Goal: Book appointment/travel/reservation

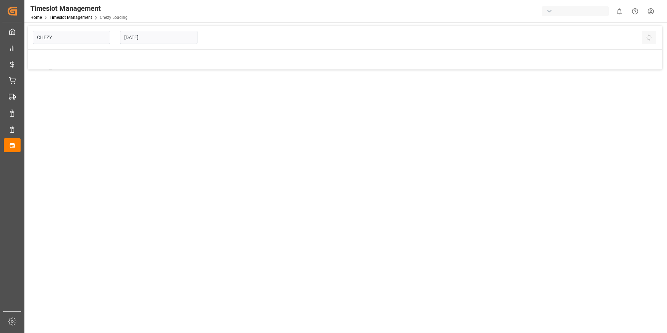
type input "Chezy Loading"
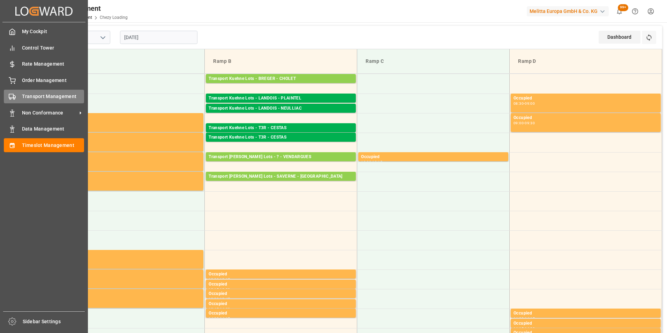
click at [57, 97] on span "Transport Management" at bounding box center [53, 96] width 62 height 7
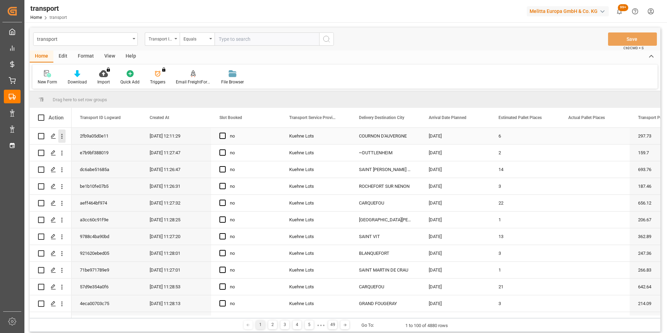
click at [61, 137] on icon "open menu" at bounding box center [61, 136] width 7 height 7
click at [109, 150] on span "Open in new tab" at bounding box center [108, 150] width 64 height 7
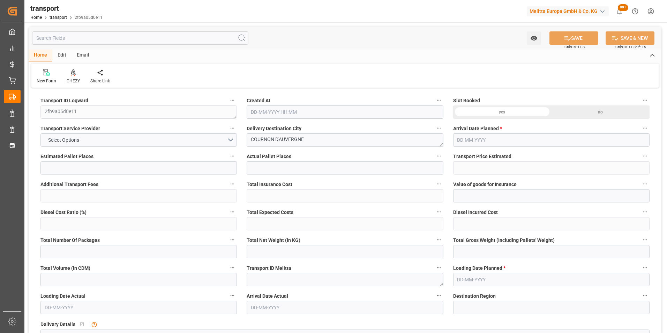
type input "6"
type input "297.73"
type input "0"
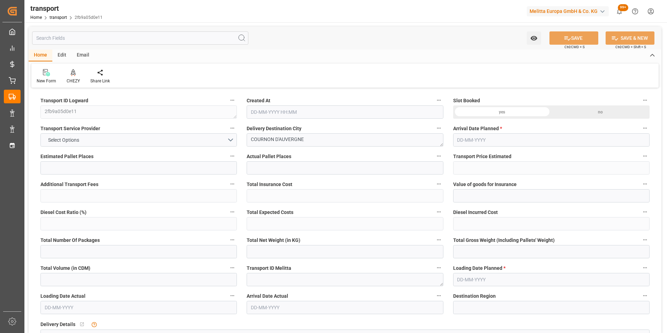
type input "297.73"
type input "0"
type input "7"
type input "2438.394"
type input "2976"
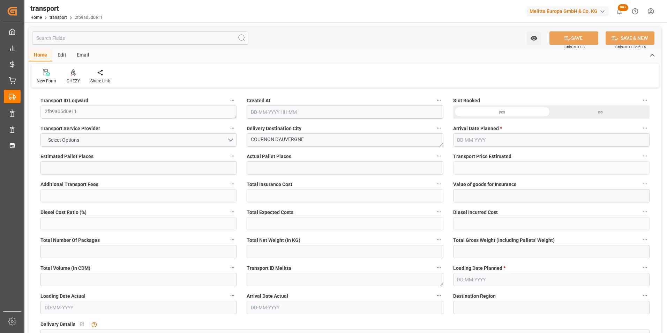
type input "7327.14"
type input "63"
type input "6"
type input "192"
type input "7"
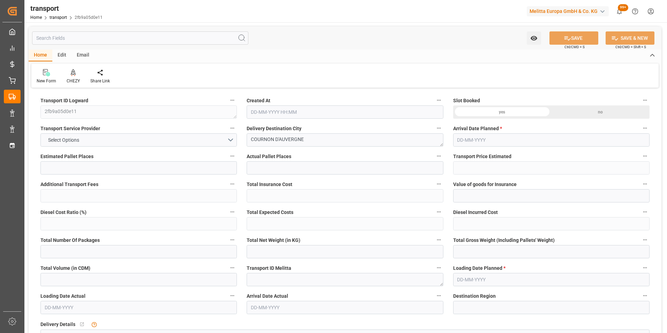
type input "101"
type input "2654.064"
type input "0"
type input "4710.8598"
type input "0"
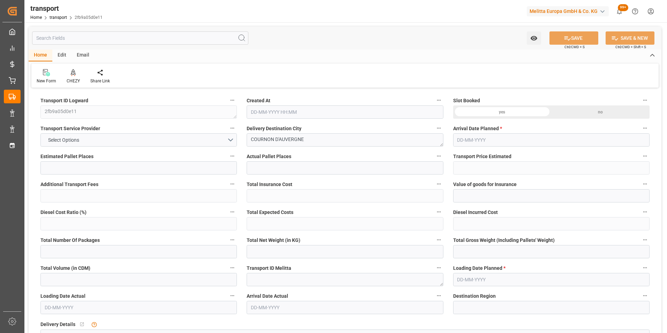
type input "0"
type input "21"
type input "35"
type input "[DATE] 12:11"
type input "[DATE]"
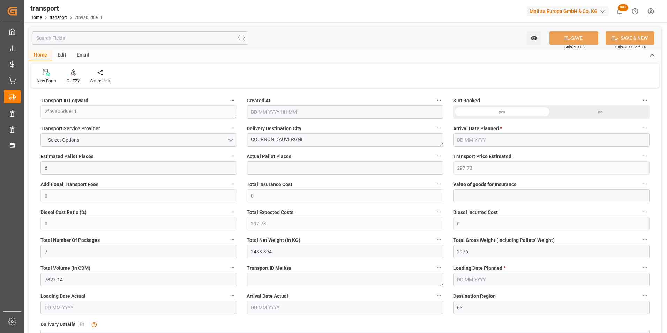
type input "[DATE]"
click at [72, 76] on icon at bounding box center [73, 72] width 5 height 7
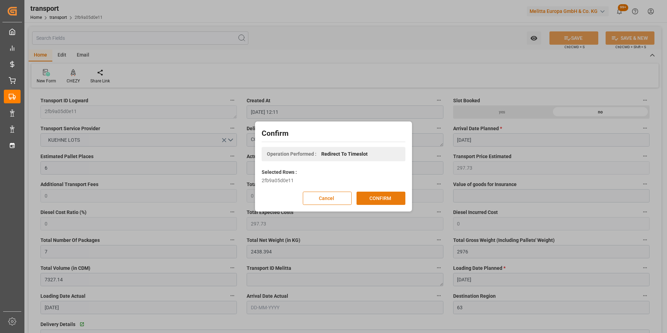
click at [381, 195] on button "CONFIRM" at bounding box center [381, 198] width 49 height 13
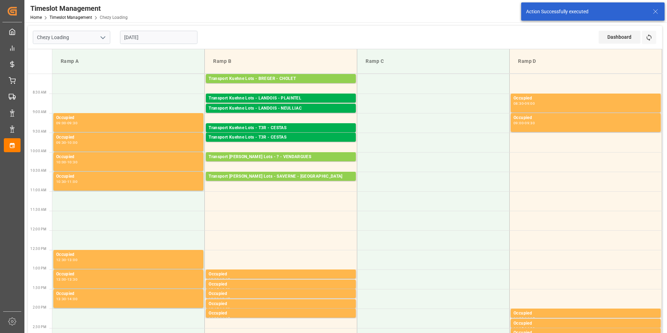
click at [141, 38] on input "[DATE]" at bounding box center [158, 37] width 77 height 13
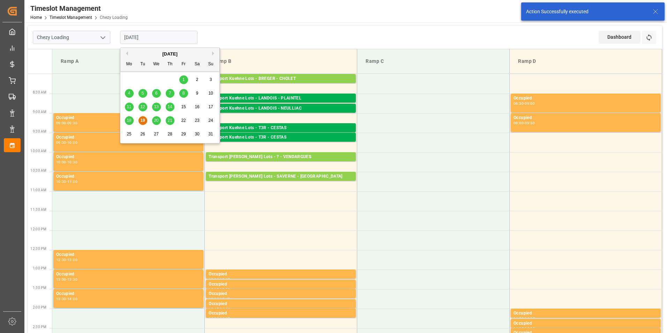
click at [155, 117] on div "20" at bounding box center [156, 121] width 9 height 8
type input "20-08-2025"
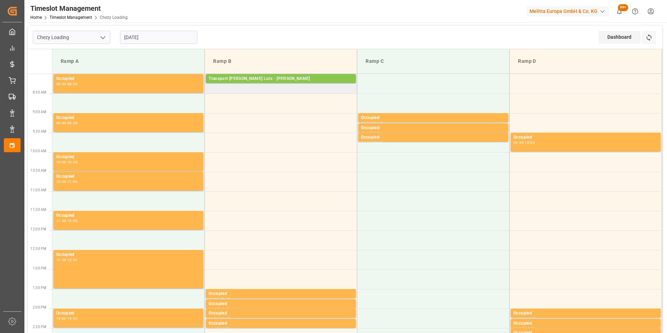
click at [298, 78] on div "Transport Kuehne Lots - ANTOINE - CARQUEFOU" at bounding box center [281, 78] width 144 height 7
click at [300, 90] on td "Transport Kuehne Lots - ANTOINE - CARQUEFOU Pallets: 10,TU: ,City: CARQUEFOU,Ar…" at bounding box center [281, 84] width 153 height 20
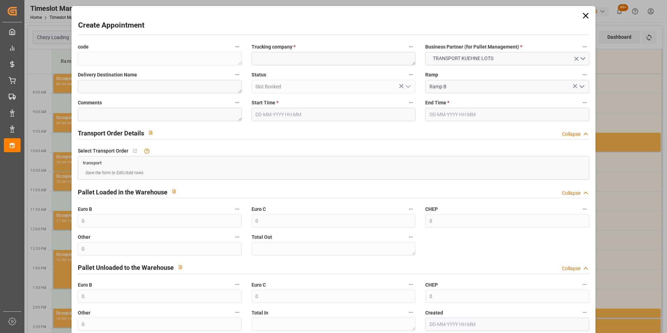
type input "20-08-2025 08:15"
type input "20-08-2025 08:45"
click at [303, 112] on input "20-08-2025 08:15" at bounding box center [334, 114] width 164 height 13
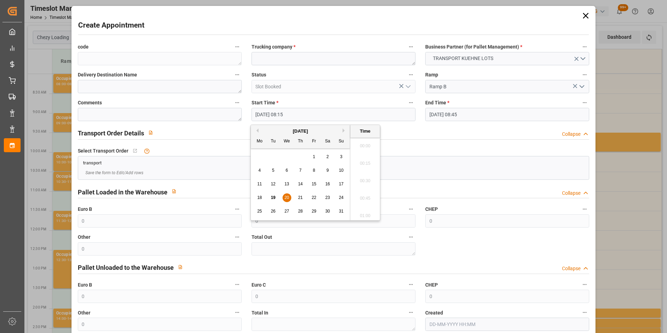
scroll to position [543, 0]
click at [289, 195] on div "20" at bounding box center [287, 198] width 9 height 8
click at [357, 192] on li "08:30" at bounding box center [365, 195] width 30 height 17
type input "20-08-2025 08:30"
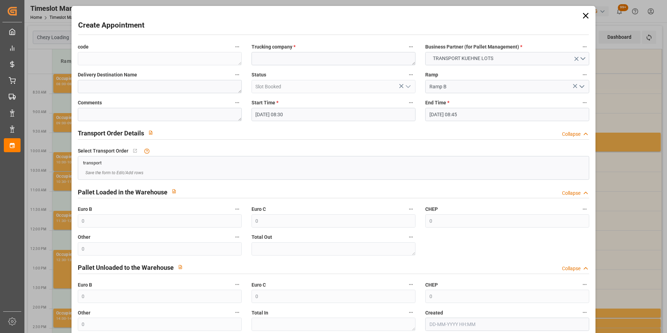
click at [450, 114] on input "20-08-2025 08:45" at bounding box center [507, 114] width 164 height 13
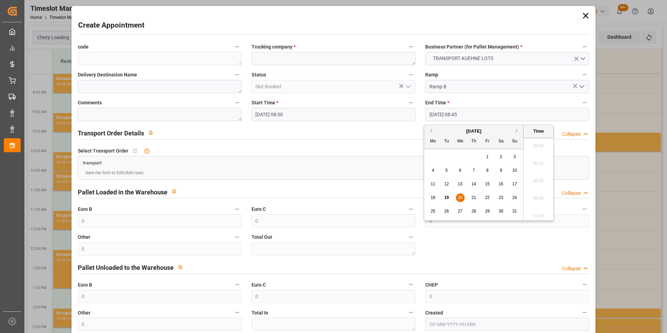
scroll to position [578, 0]
click at [471, 195] on span "21" at bounding box center [473, 197] width 5 height 5
type input "21-08-2025 08:45"
click at [536, 179] on li "08:45" at bounding box center [539, 178] width 30 height 17
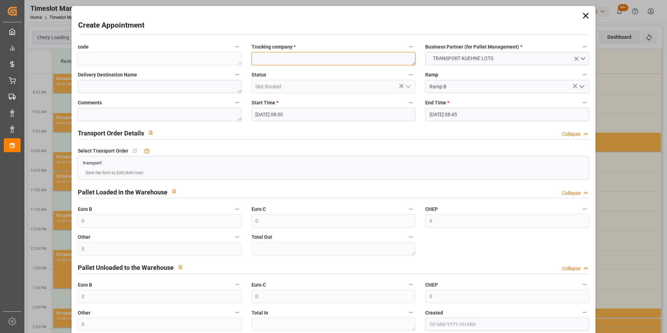
click at [304, 61] on textarea at bounding box center [334, 58] width 164 height 13
type textarea "HTL"
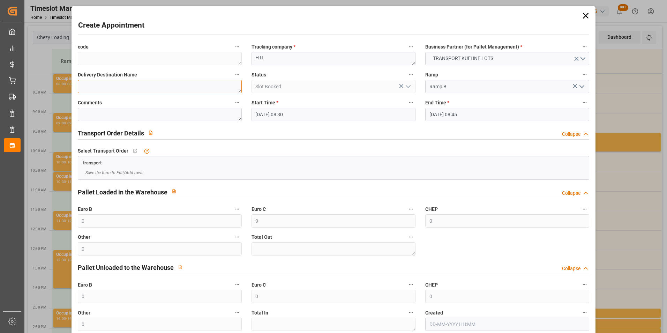
click at [215, 90] on textarea at bounding box center [160, 86] width 164 height 13
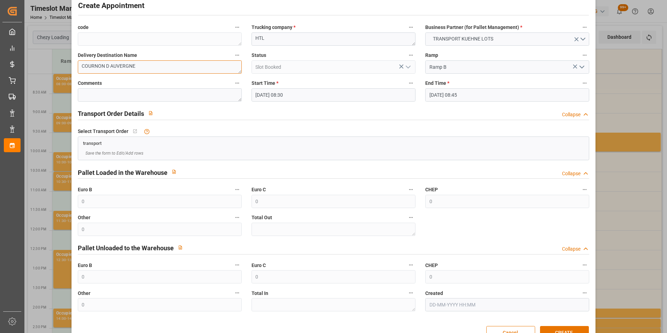
scroll to position [38, 0]
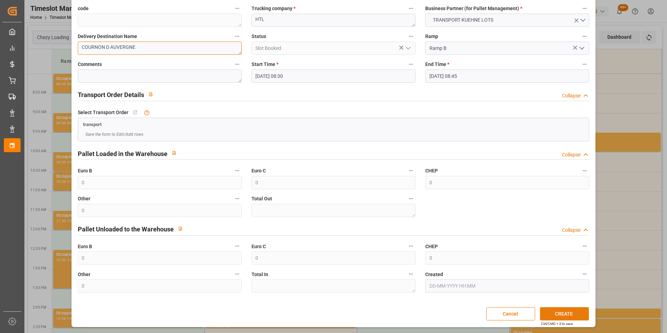
type textarea "COURNON D AUVERGNE"
click at [561, 315] on button "CREATE" at bounding box center [564, 313] width 49 height 13
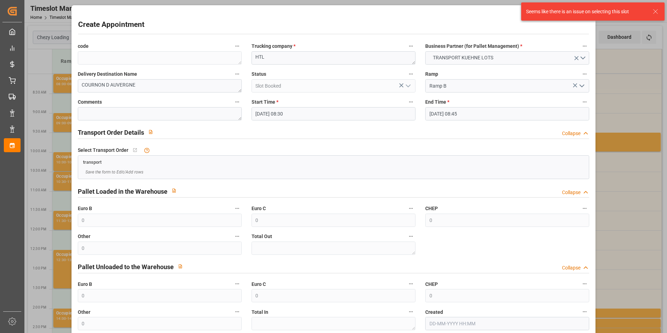
scroll to position [0, 0]
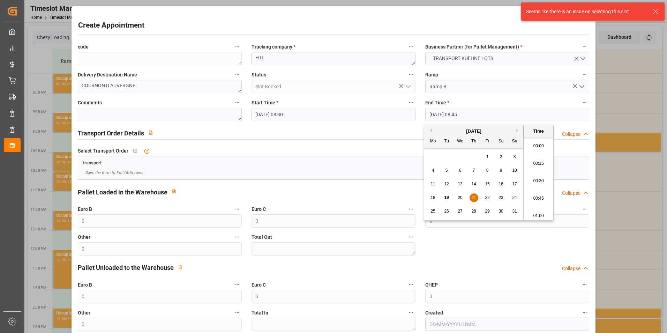
click at [437, 113] on input "21-08-2025 08:45" at bounding box center [507, 114] width 164 height 13
click at [460, 196] on span "20" at bounding box center [460, 197] width 5 height 5
type input "20-08-2025 08:45"
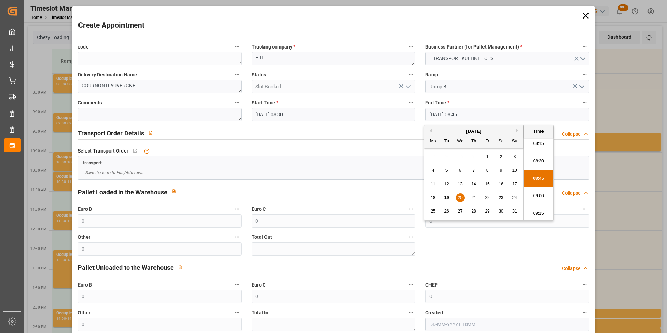
click at [535, 177] on li "08:45" at bounding box center [539, 178] width 30 height 17
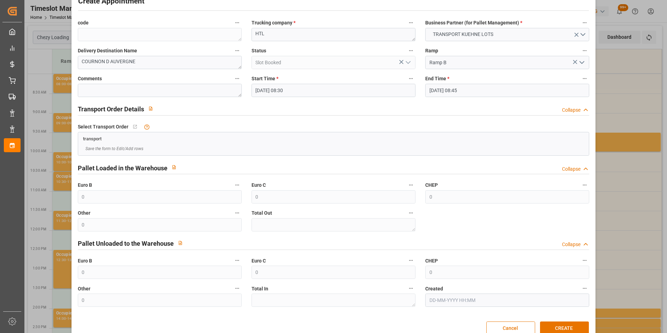
scroll to position [38, 0]
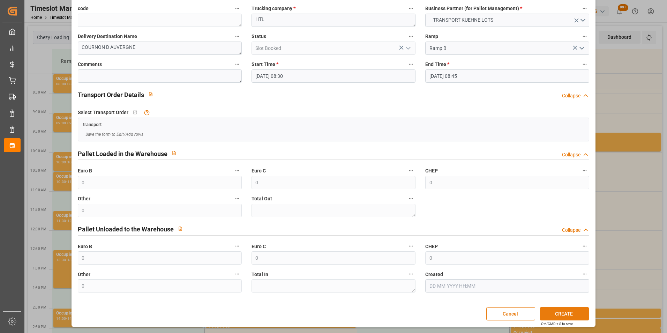
click at [554, 314] on button "CREATE" at bounding box center [564, 313] width 49 height 13
